Goal: Use online tool/utility: Utilize a website feature to perform a specific function

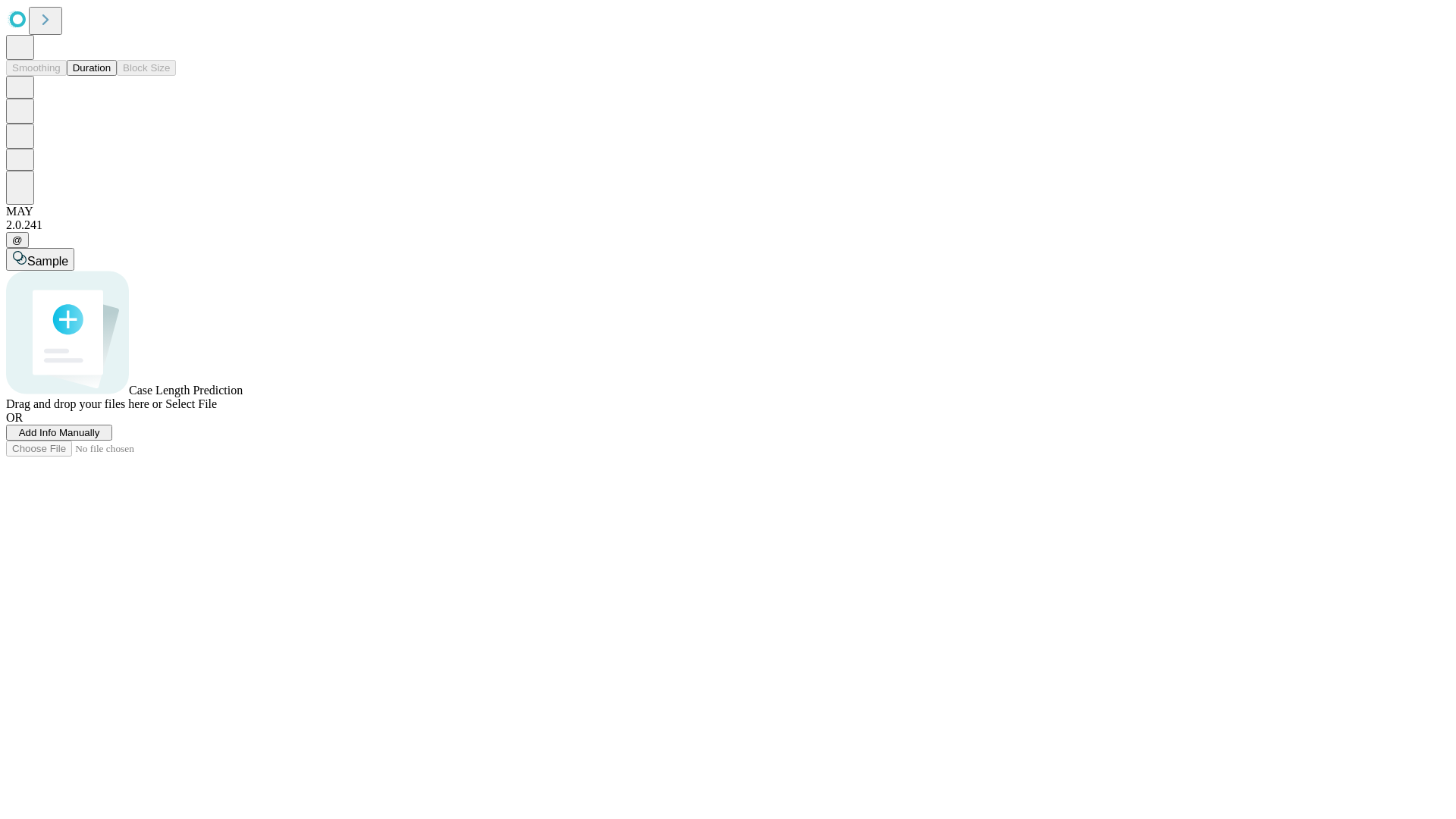
click at [110, 76] on button "Duration" at bounding box center [91, 67] width 50 height 16
click at [100, 438] on span "Add Info Manually" at bounding box center [60, 432] width 81 height 11
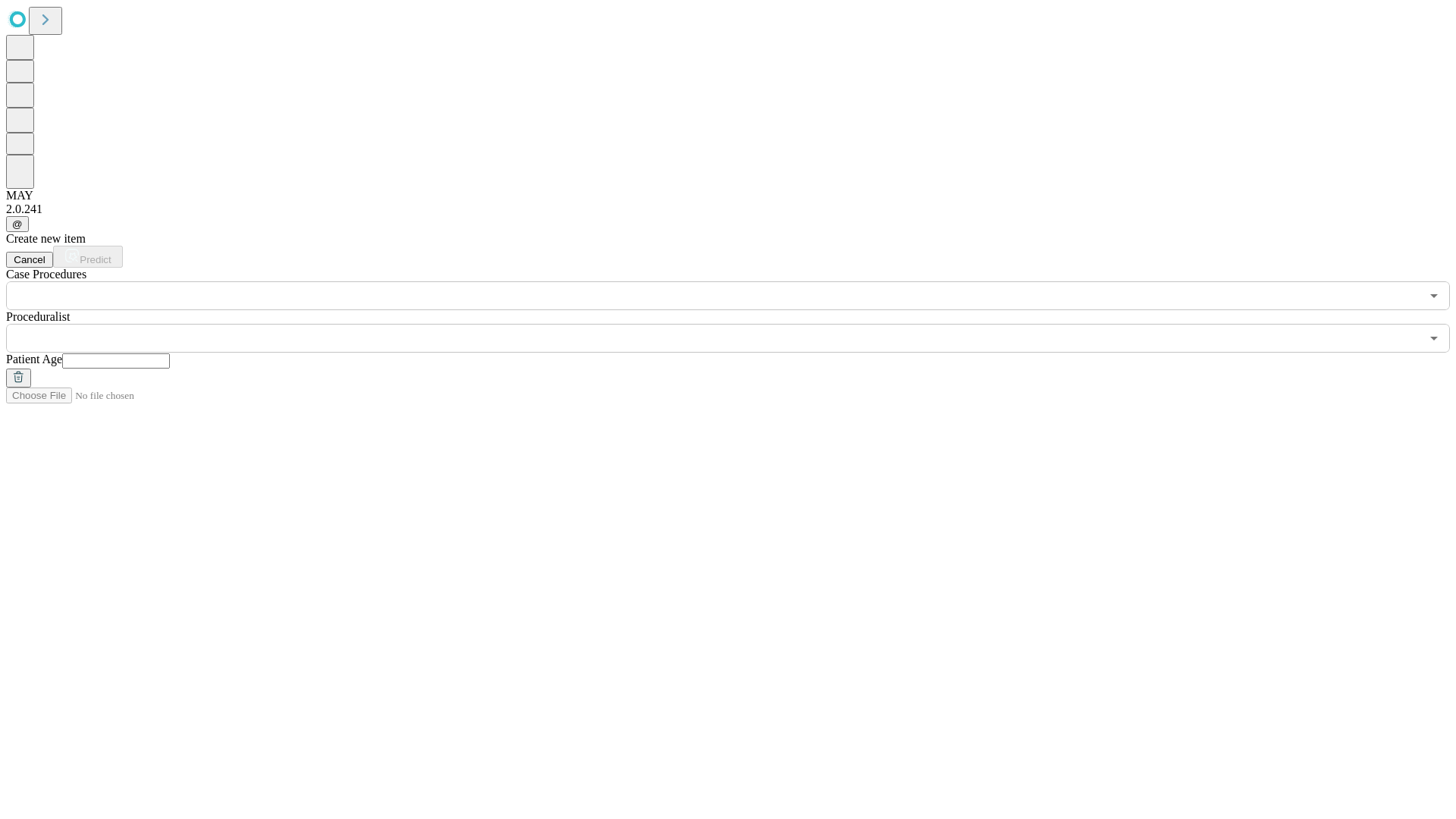
click at [170, 353] on input "text" at bounding box center [116, 361] width 107 height 15
type input "**"
click at [739, 323] on input "text" at bounding box center [713, 338] width 1414 height 29
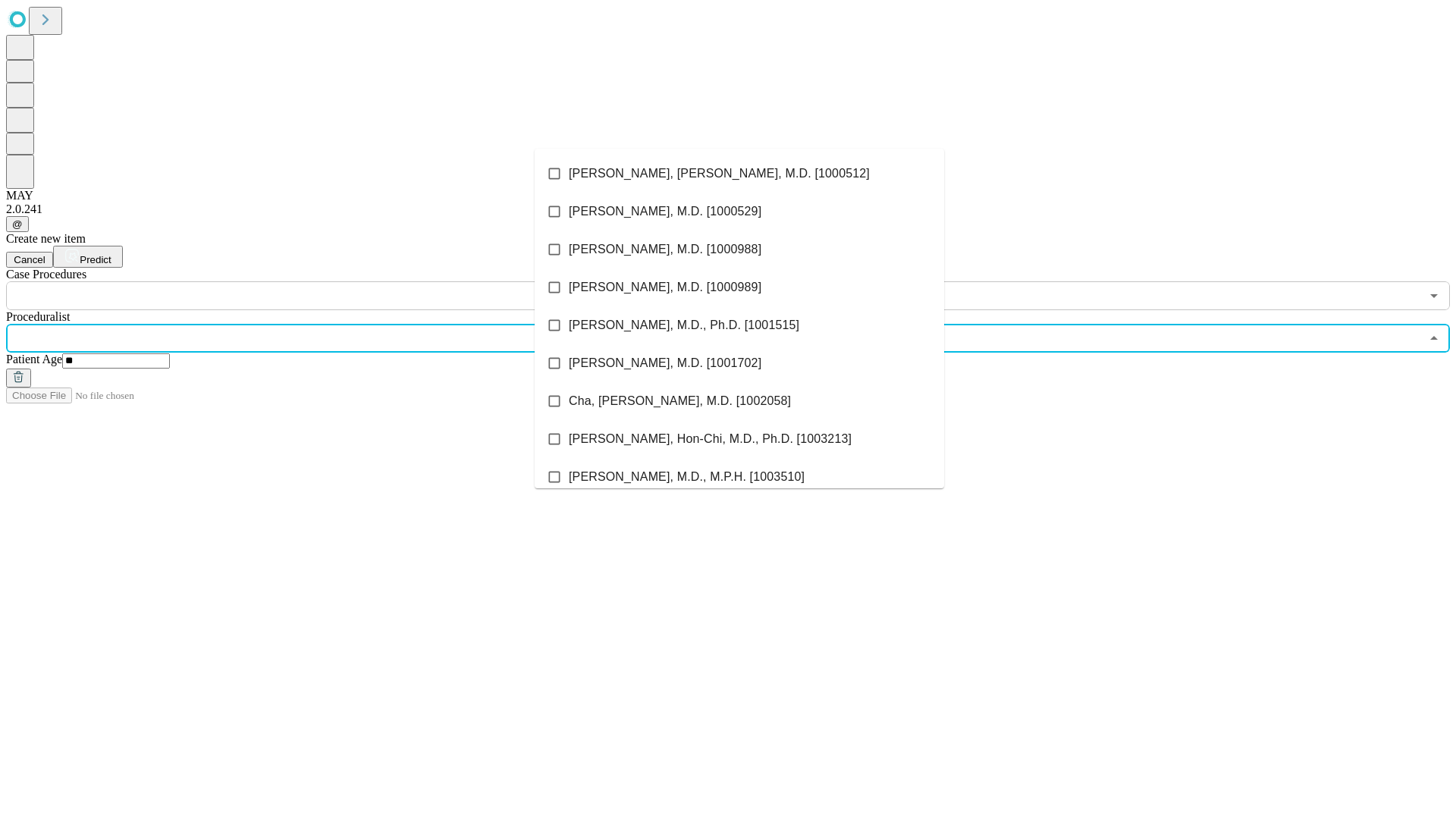
click at [739, 174] on li "[PERSON_NAME], [PERSON_NAME], M.D. [1000512]" at bounding box center [739, 173] width 409 height 38
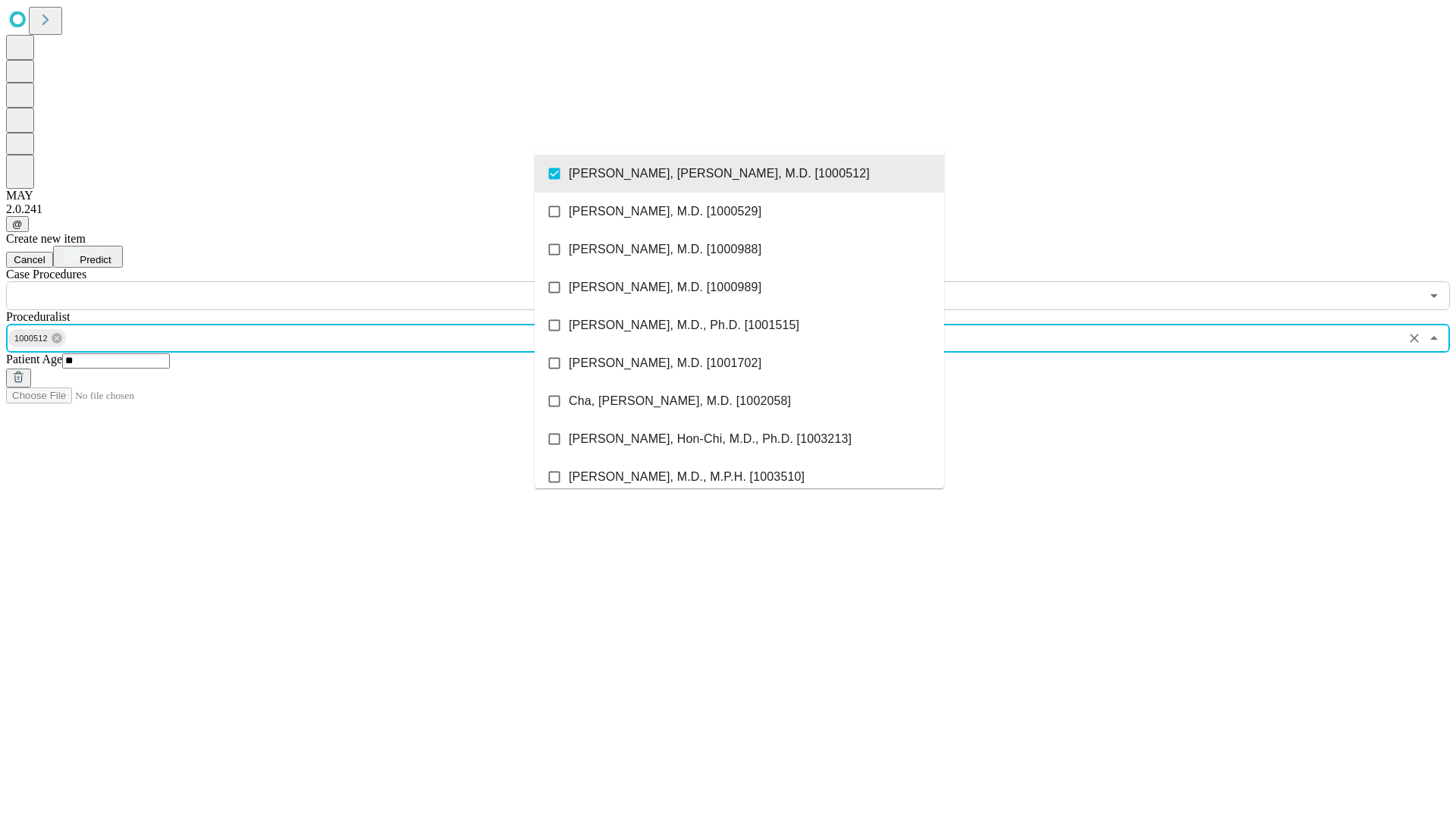
click at [319, 281] on input "text" at bounding box center [713, 296] width 1414 height 29
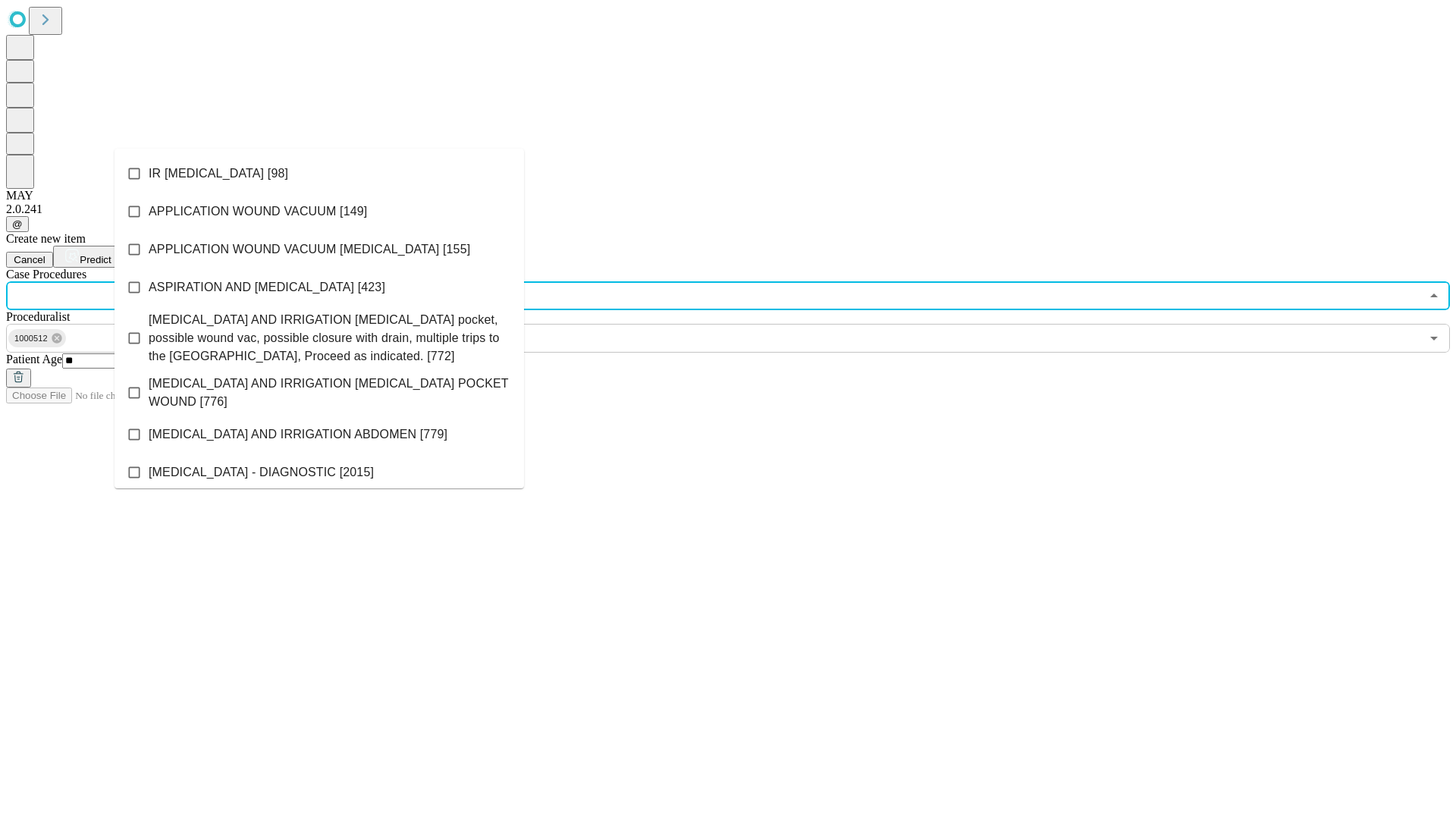
click at [320, 174] on li "IR [MEDICAL_DATA] [98]" at bounding box center [319, 173] width 409 height 38
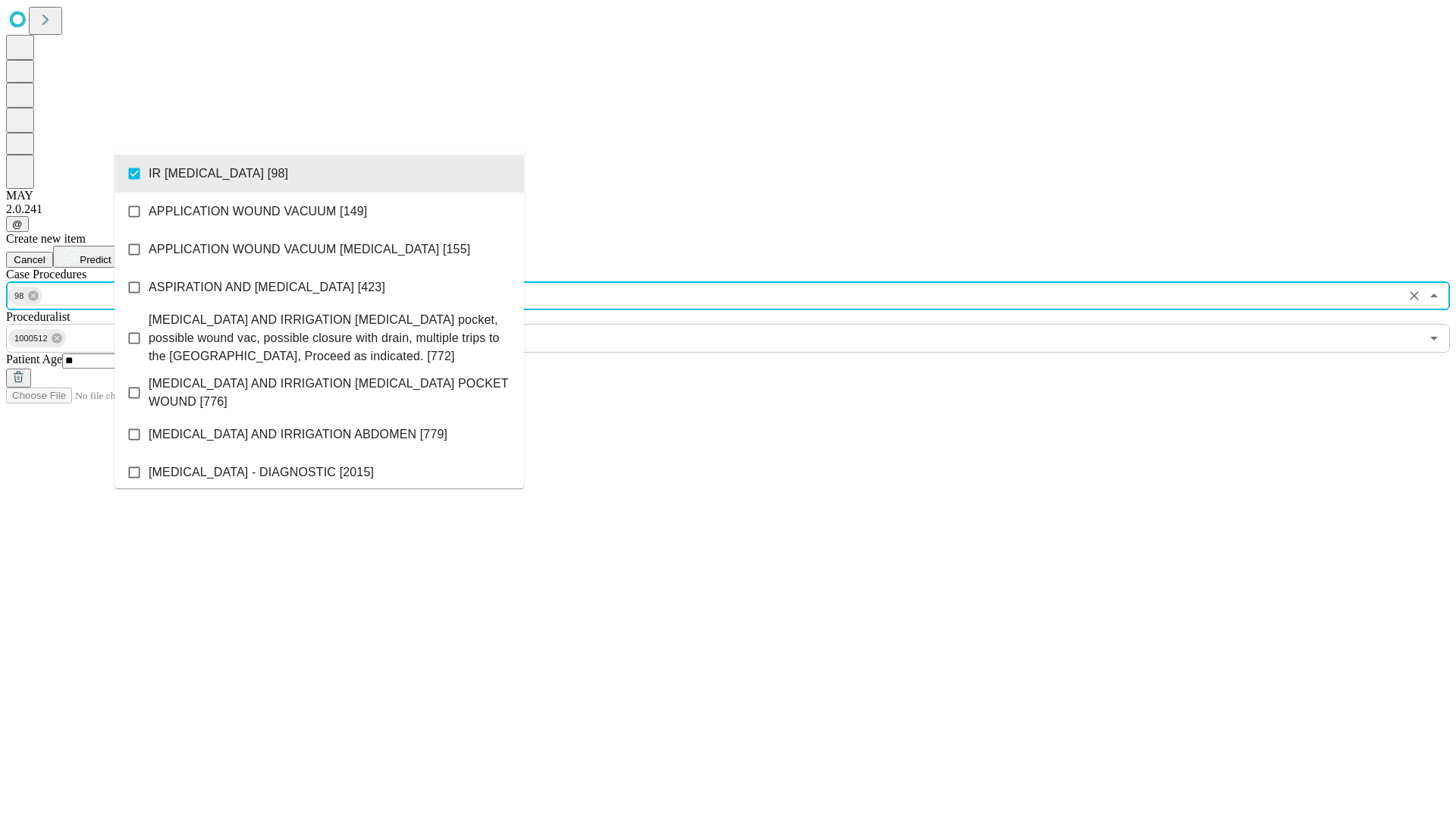
click at [110, 254] on span "Predict" at bounding box center [95, 259] width 31 height 11
